Goal: Task Accomplishment & Management: Manage account settings

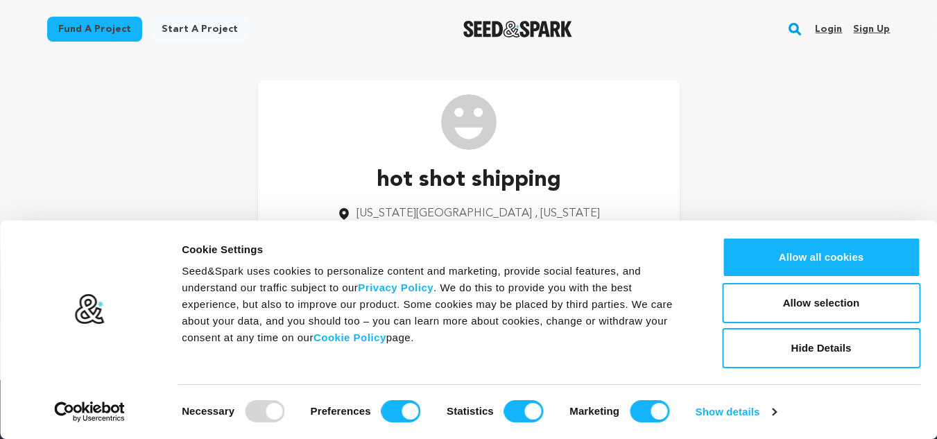
click at [524, 35] on img "Seed&Spark Homepage" at bounding box center [517, 29] width 109 height 17
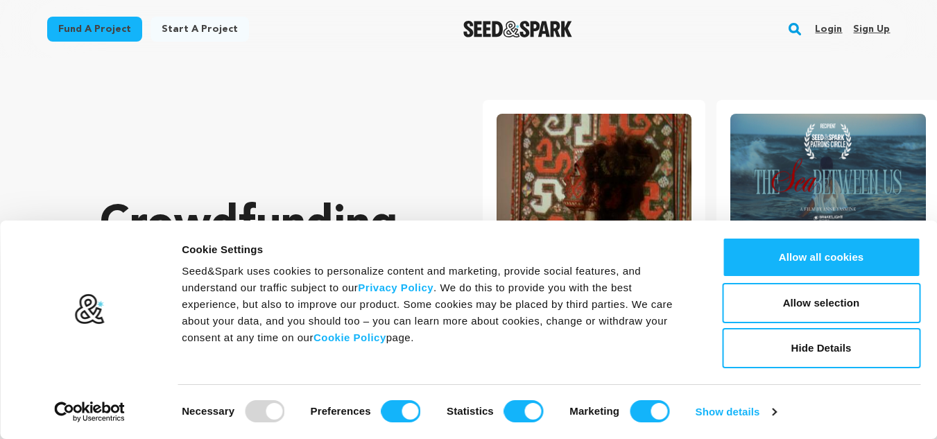
scroll to position [0, 245]
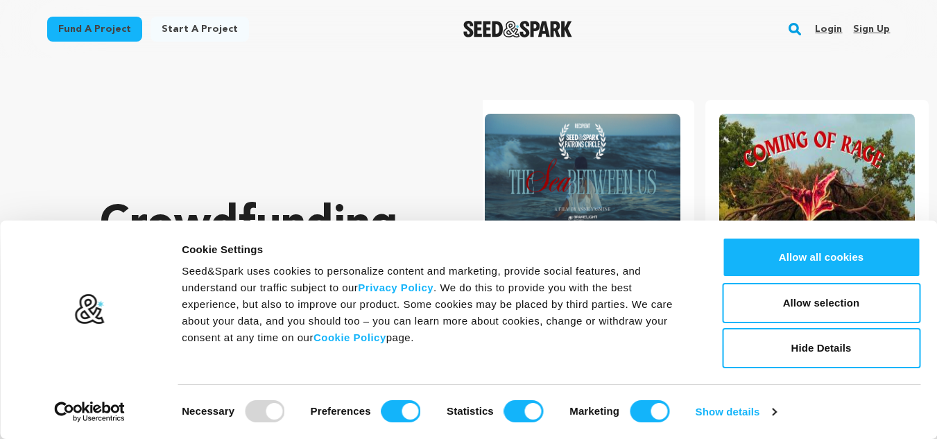
click at [341, 125] on div "Crowdfunding stories that matter . Seed&Spark is where creators and audiences w…" at bounding box center [263, 316] width 327 height 460
click at [865, 33] on link "Sign up" at bounding box center [871, 29] width 37 height 22
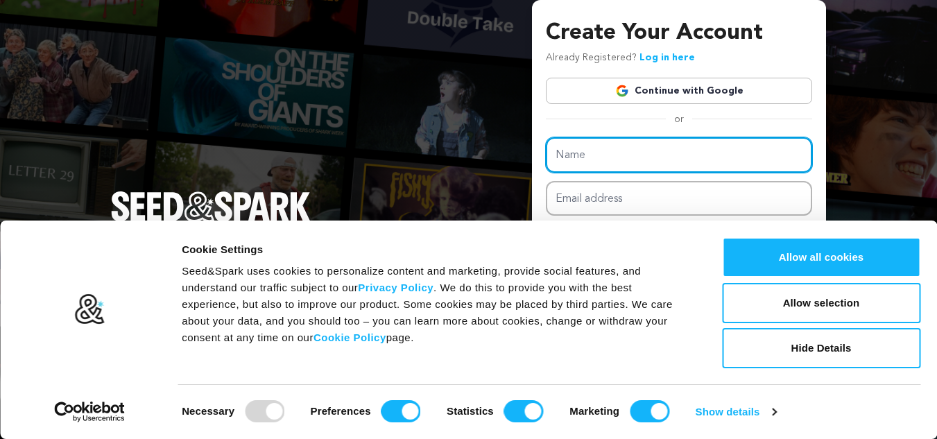
click at [629, 154] on input "Name" at bounding box center [679, 154] width 266 height 35
type input "Tabrez SEO"
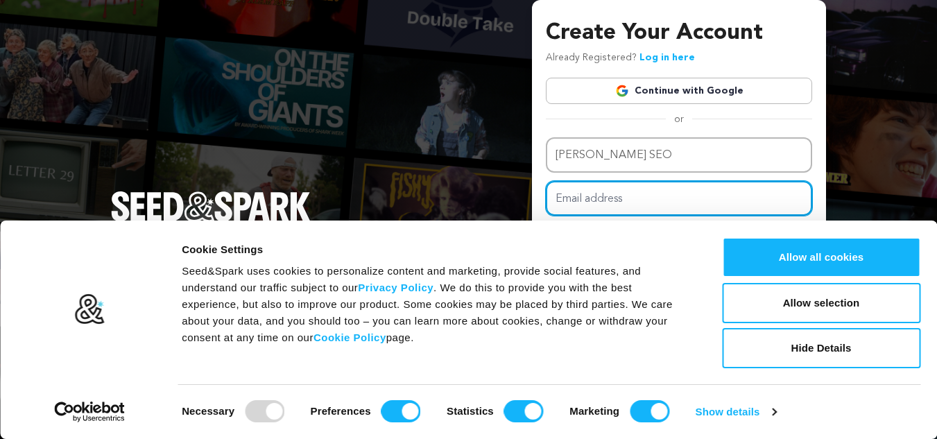
click at [633, 202] on input "Email address" at bounding box center [679, 198] width 266 height 35
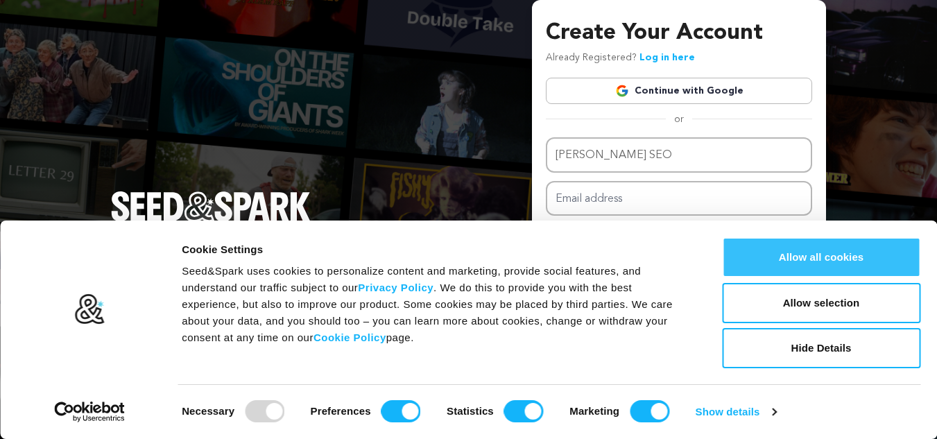
click at [806, 259] on button "Allow all cookies" at bounding box center [821, 257] width 198 height 40
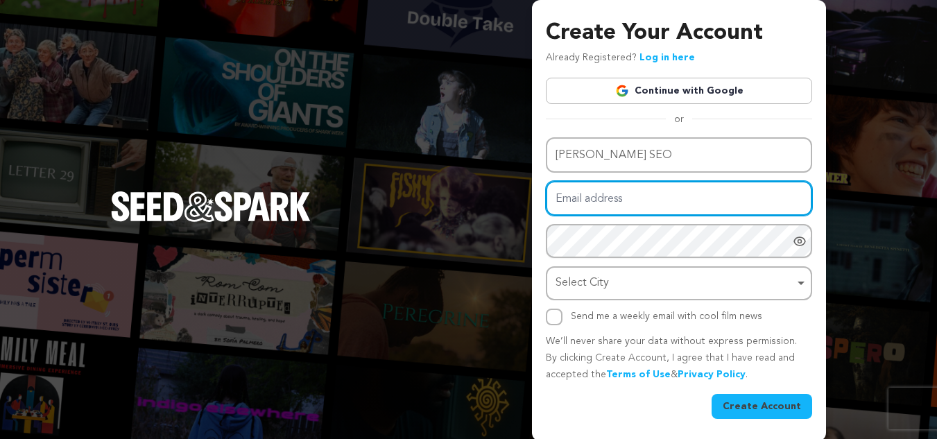
click at [631, 194] on input "Email address" at bounding box center [679, 198] width 266 height 35
type input "hellougandashum@gmail.com"
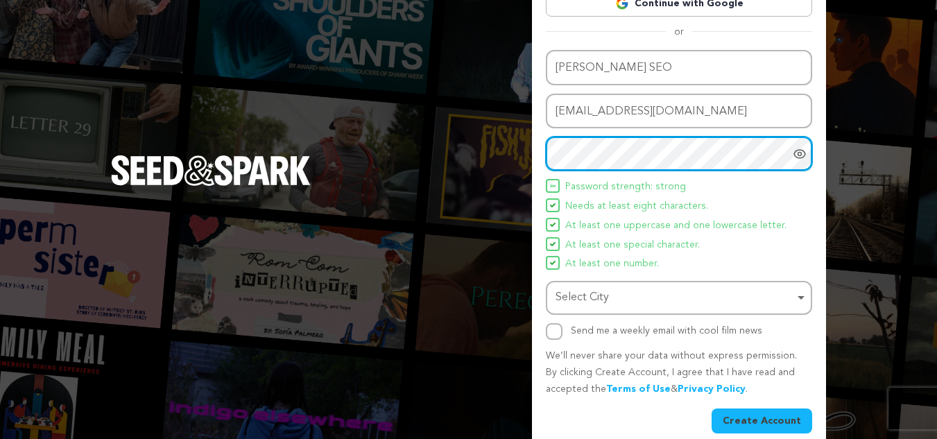
scroll to position [104, 0]
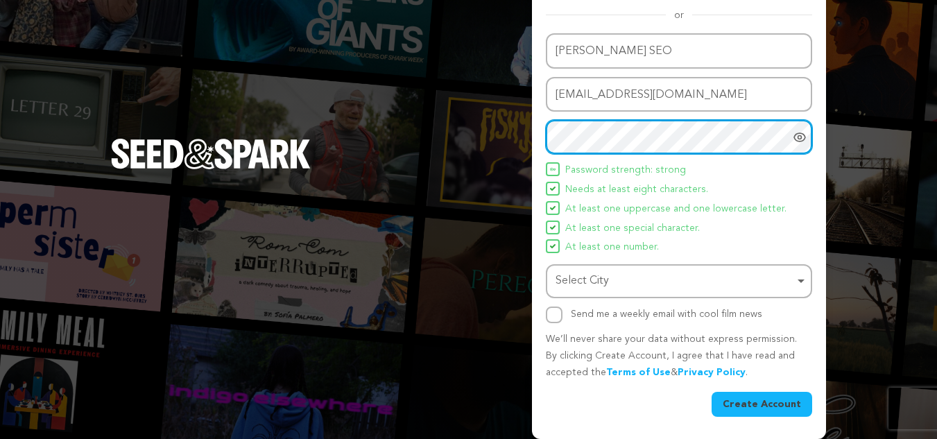
click at [606, 266] on div "Select City Select City Remove item" at bounding box center [679, 281] width 266 height 34
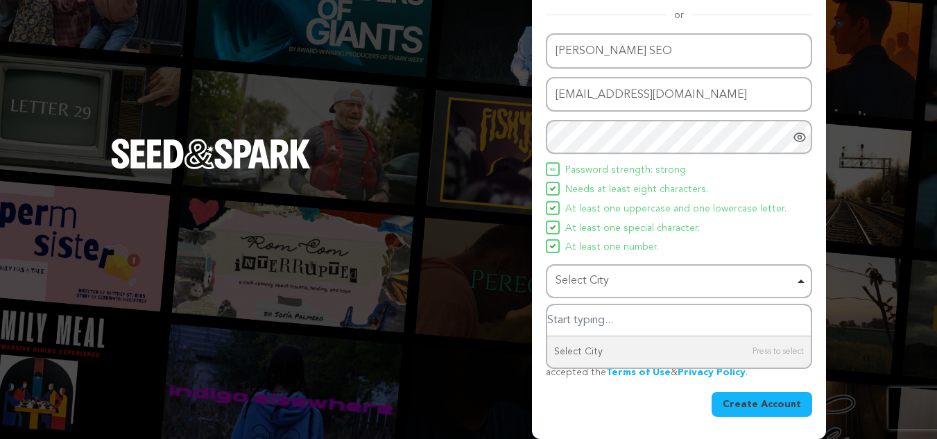
click at [609, 284] on div "Select City Remove item" at bounding box center [674, 281] width 238 height 20
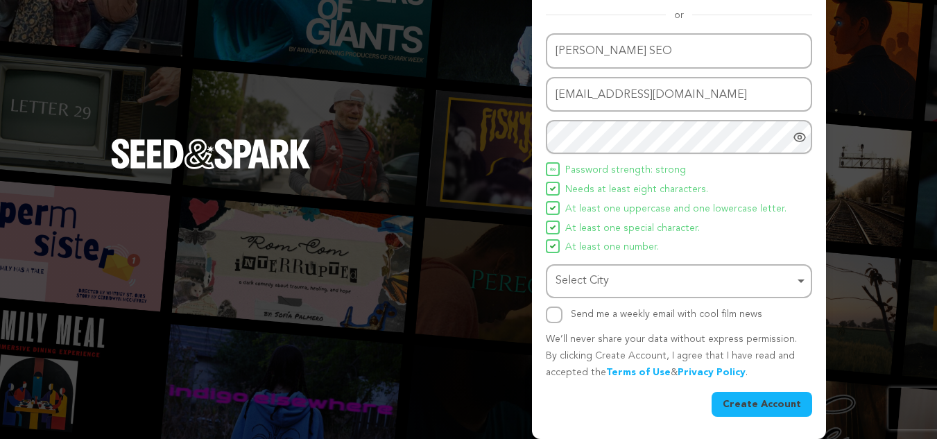
click at [598, 288] on div "Select City Remove item" at bounding box center [674, 281] width 238 height 20
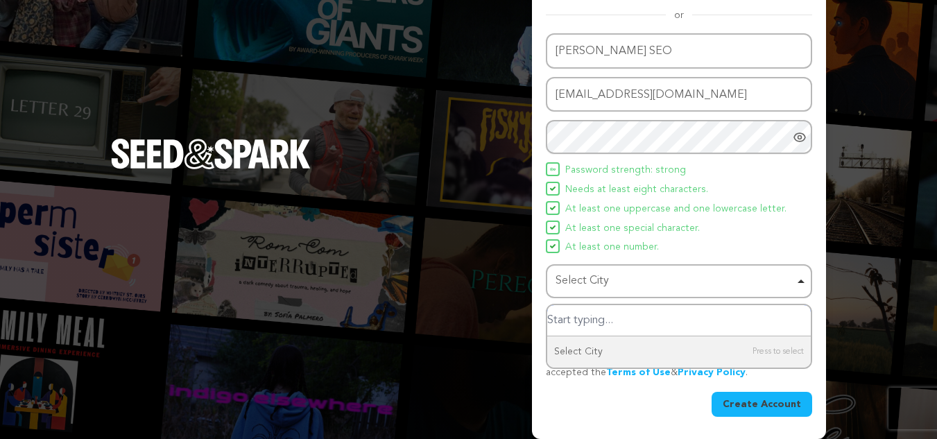
paste input "181-18 hillside avenue,Jamaica, NY,11432"
drag, startPoint x: 661, startPoint y: 324, endPoint x: 482, endPoint y: 350, distance: 181.4
click at [482, 350] on div "Create Your Account Already Registered? Log in here Continue with Google or eyJ…" at bounding box center [468, 167] width 937 height 543
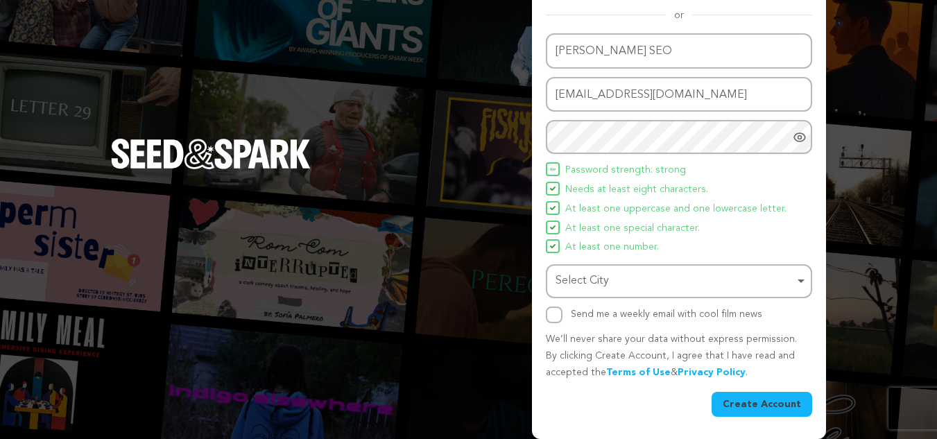
click at [590, 288] on div "Select City Remove item" at bounding box center [674, 281] width 238 height 20
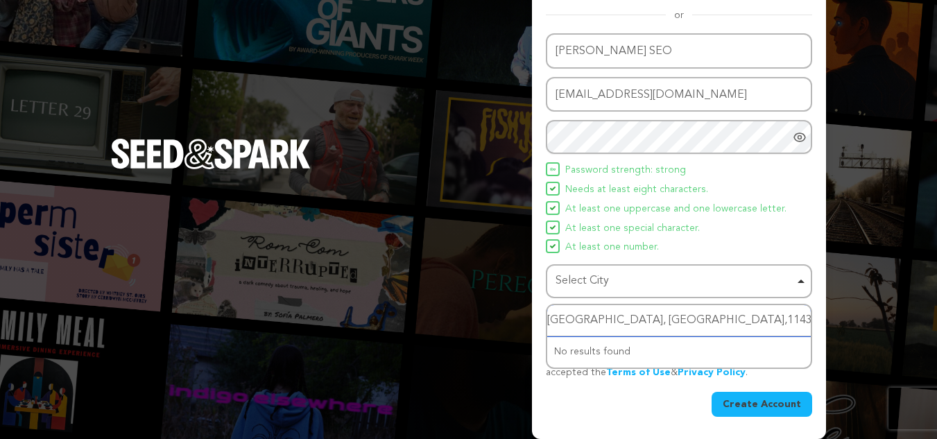
click at [622, 322] on input "Jamaica, NY,11432" at bounding box center [678, 320] width 263 height 31
click at [670, 315] on input "Jamaica, NY,11432" at bounding box center [678, 320] width 263 height 31
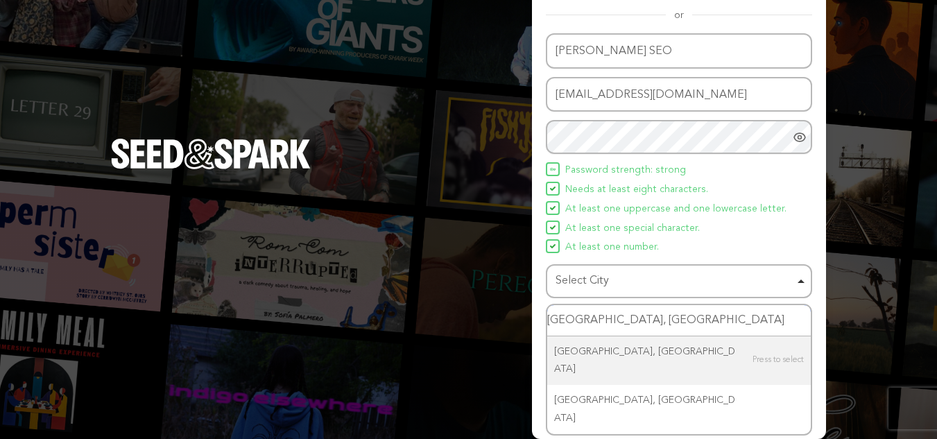
click at [594, 322] on input "Jamaica, NY" at bounding box center [678, 320] width 263 height 31
type input "NY"
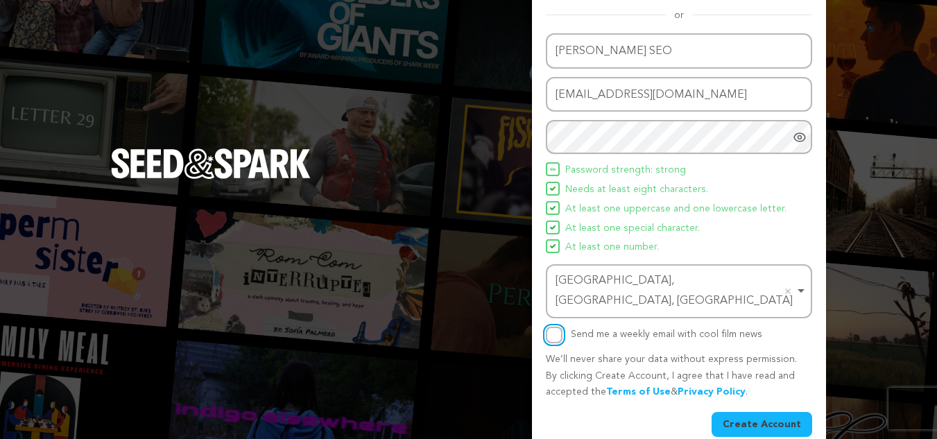
click at [550, 327] on input "Send me a weekly email with cool film news" at bounding box center [554, 335] width 17 height 17
checkbox input "true"
click at [766, 412] on button "Create Account" at bounding box center [761, 424] width 101 height 25
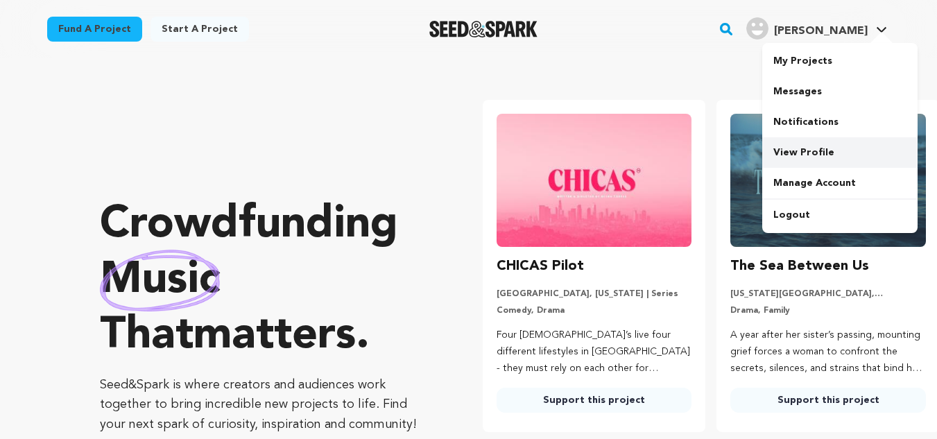
click at [799, 152] on link "View Profile" at bounding box center [839, 152] width 155 height 31
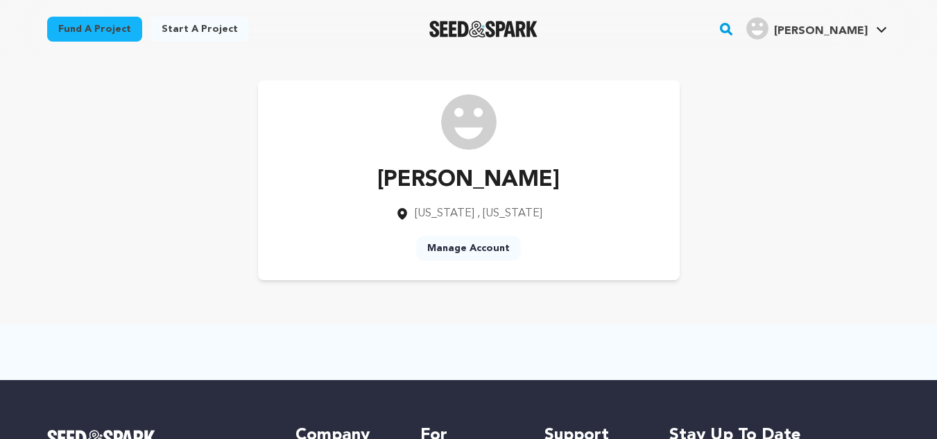
click at [444, 254] on link "Manage Account" at bounding box center [468, 248] width 105 height 25
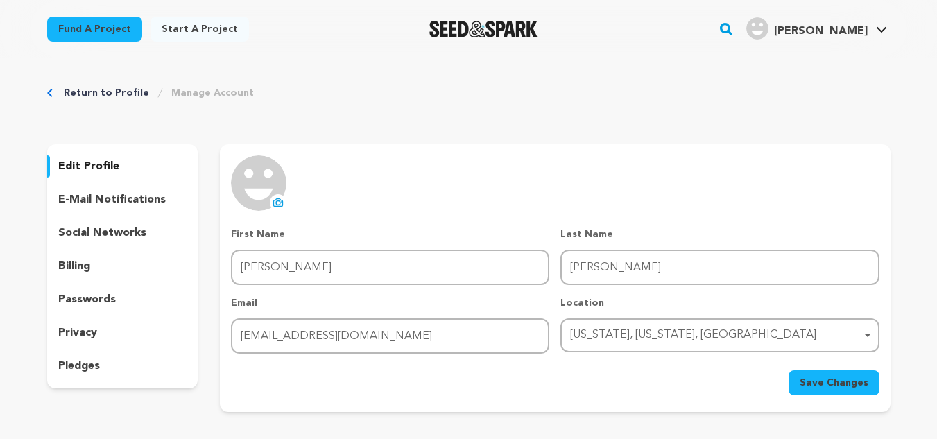
click at [277, 204] on icon at bounding box center [279, 203] width 6 height 4
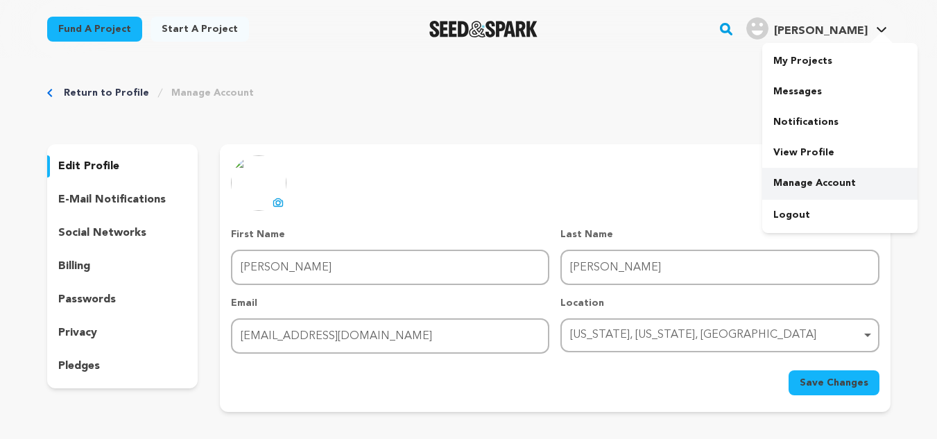
click at [808, 180] on link "Manage Account" at bounding box center [839, 183] width 155 height 31
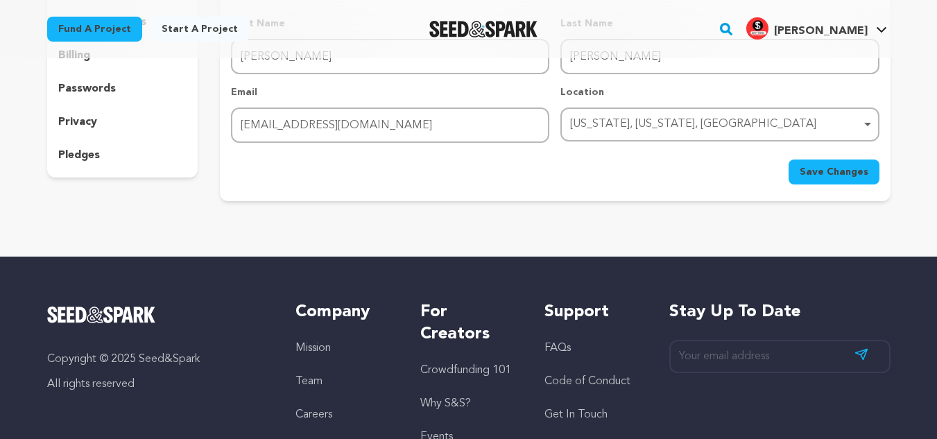
scroll to position [218, 0]
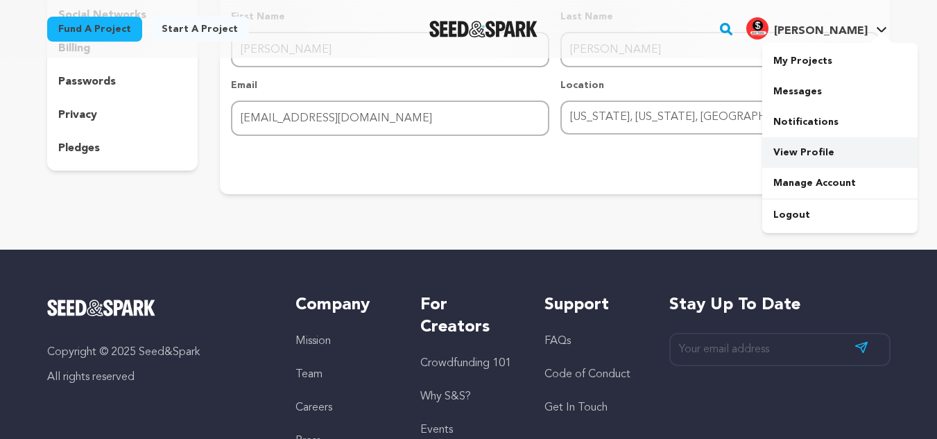
click at [806, 151] on link "View Profile" at bounding box center [839, 152] width 155 height 31
